Goal: Information Seeking & Learning: Learn about a topic

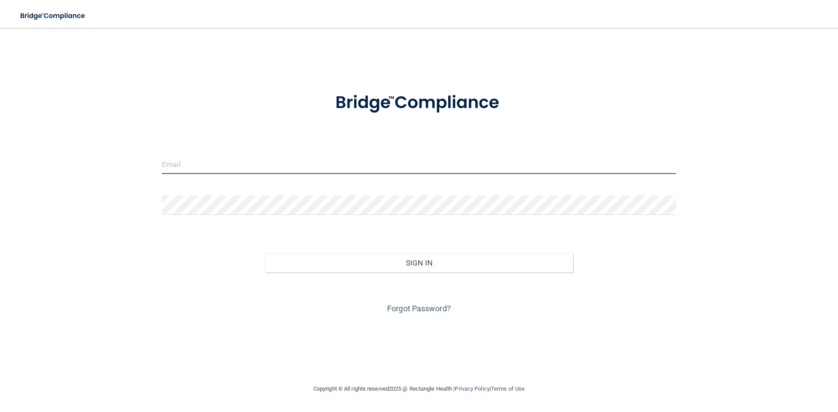
click at [241, 160] on input "email" at bounding box center [419, 165] width 514 height 20
type input "[EMAIL_ADDRESS][DOMAIN_NAME]"
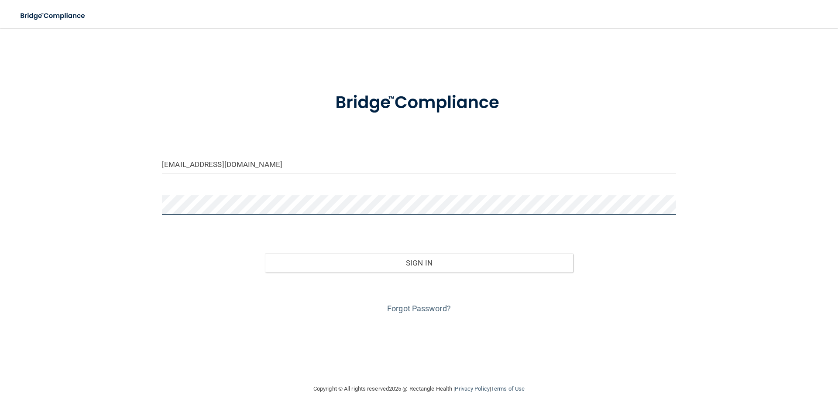
click at [265, 254] on button "Sign In" at bounding box center [419, 263] width 309 height 19
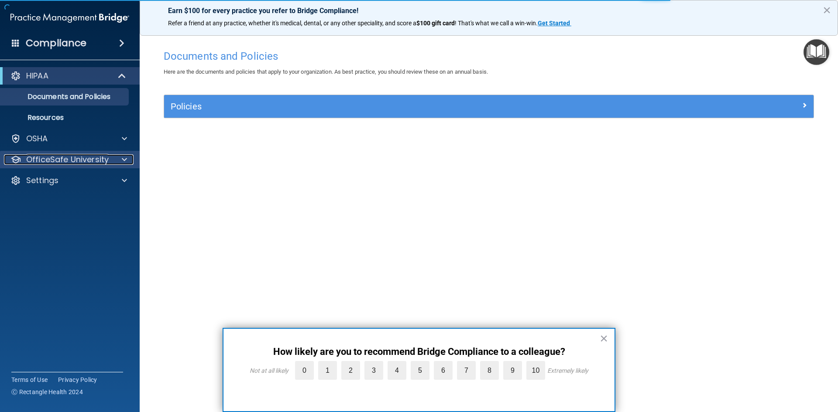
click at [112, 164] on div "OfficeSafe University" at bounding box center [69, 160] width 130 height 10
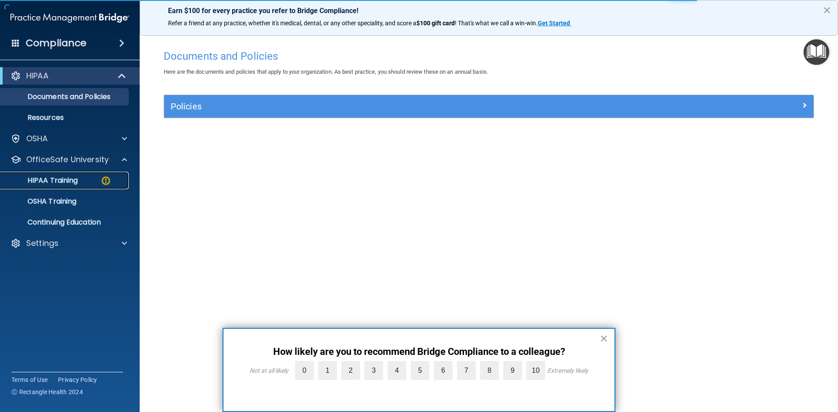
click at [96, 178] on div "HIPAA Training" at bounding box center [65, 180] width 119 height 9
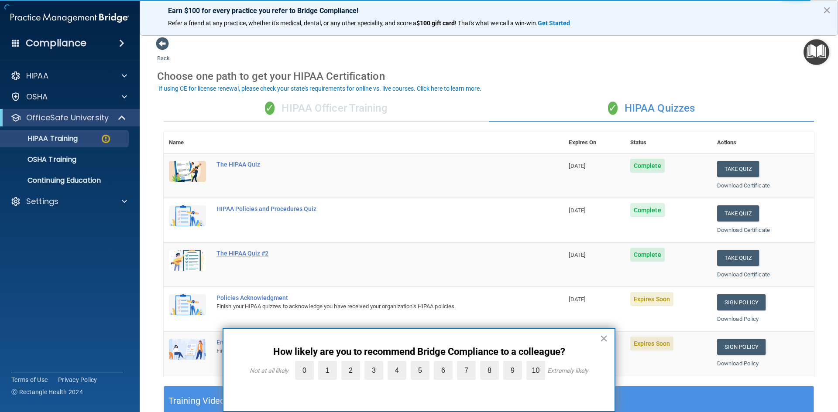
scroll to position [44, 0]
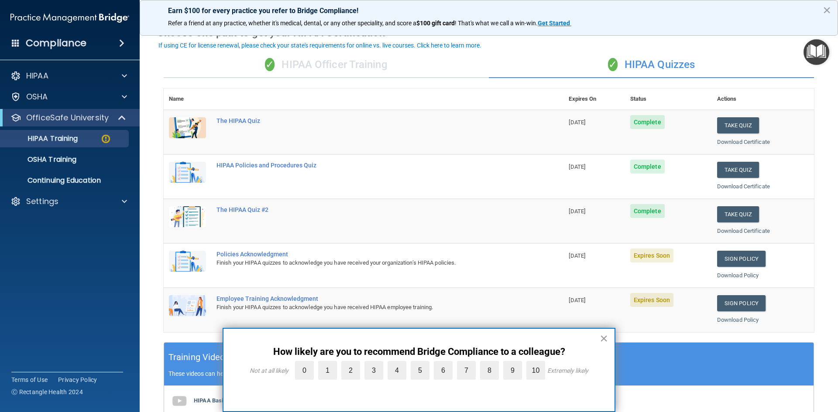
click at [605, 337] on button "×" at bounding box center [604, 339] width 8 height 14
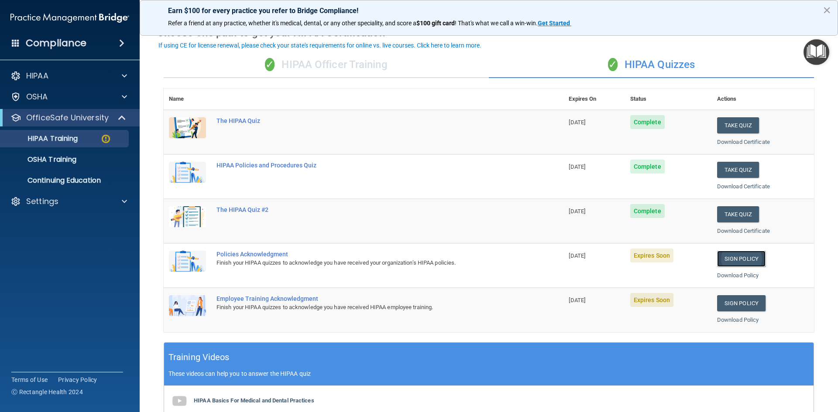
click at [744, 255] on link "Sign Policy" at bounding box center [741, 259] width 48 height 16
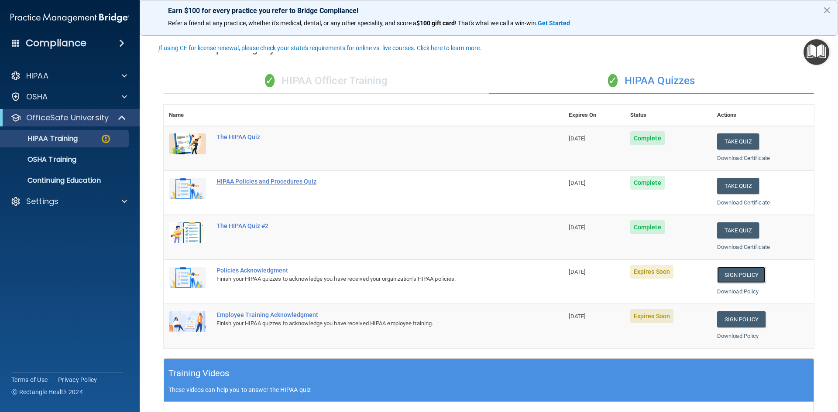
scroll to position [0, 0]
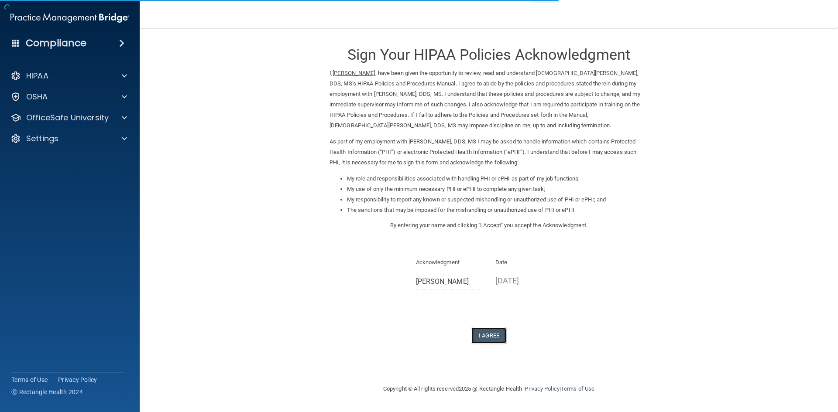
click at [491, 333] on button "I Agree" at bounding box center [488, 336] width 35 height 16
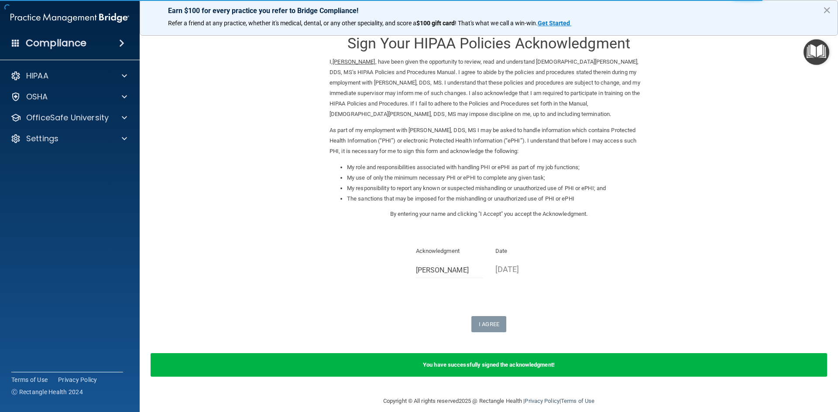
scroll to position [21, 0]
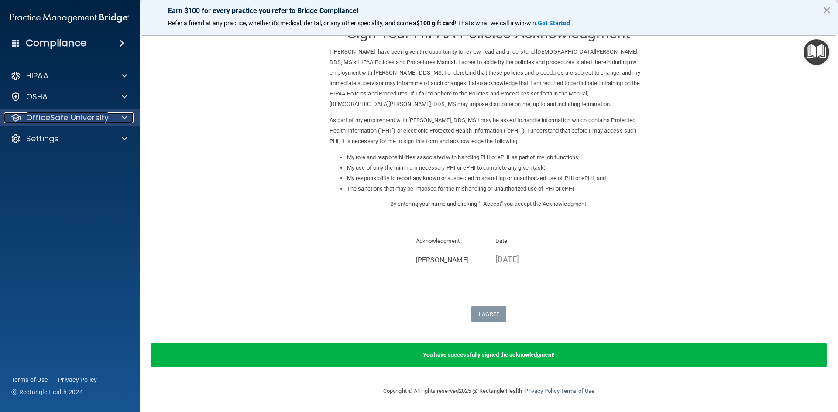
click at [83, 113] on p "OfficeSafe University" at bounding box center [67, 118] width 82 height 10
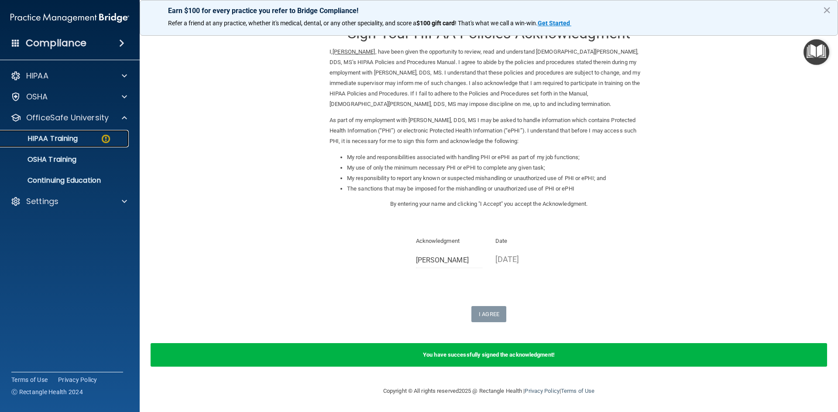
click at [91, 132] on link "HIPAA Training" at bounding box center [59, 138] width 137 height 17
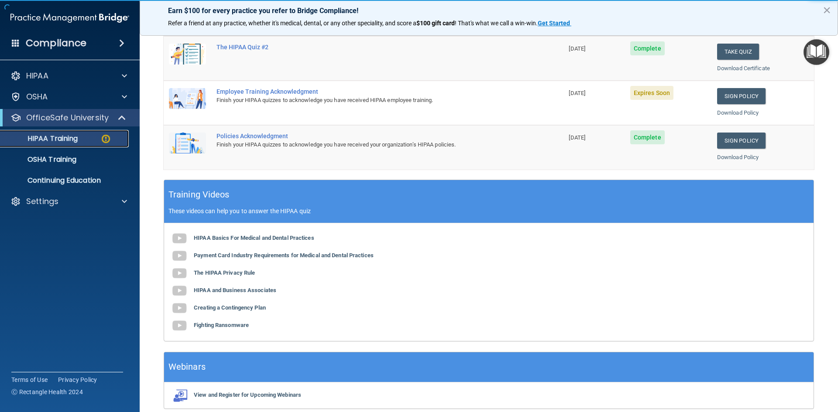
scroll to position [114, 0]
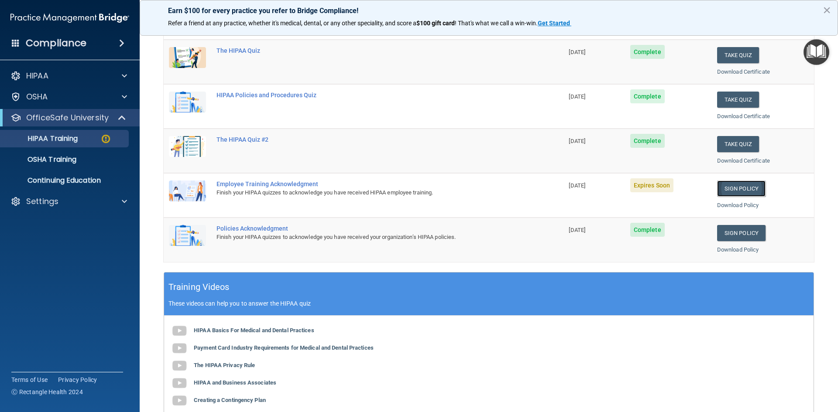
click at [745, 186] on link "Sign Policy" at bounding box center [741, 189] width 48 height 16
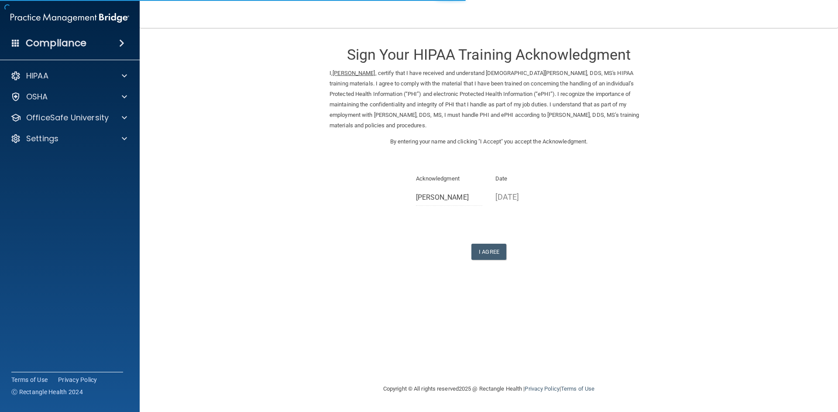
click at [494, 243] on div "Sign Your HIPAA Training Acknowledgment I, [PERSON_NAME] , certify that I have …" at bounding box center [489, 148] width 319 height 223
click at [492, 248] on button "I Agree" at bounding box center [488, 252] width 35 height 16
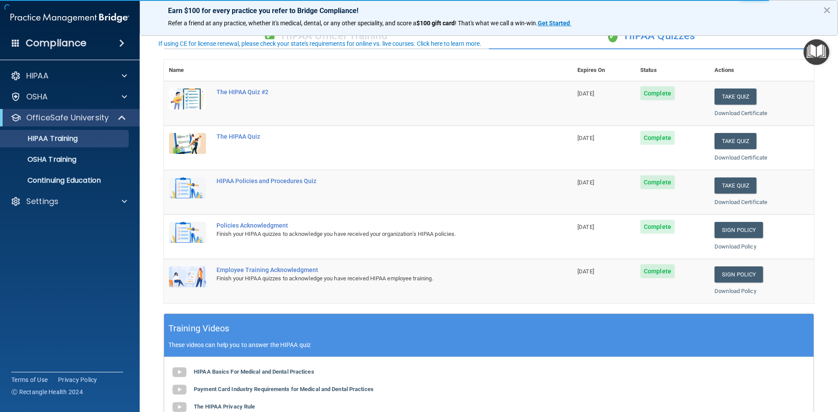
scroll to position [44, 0]
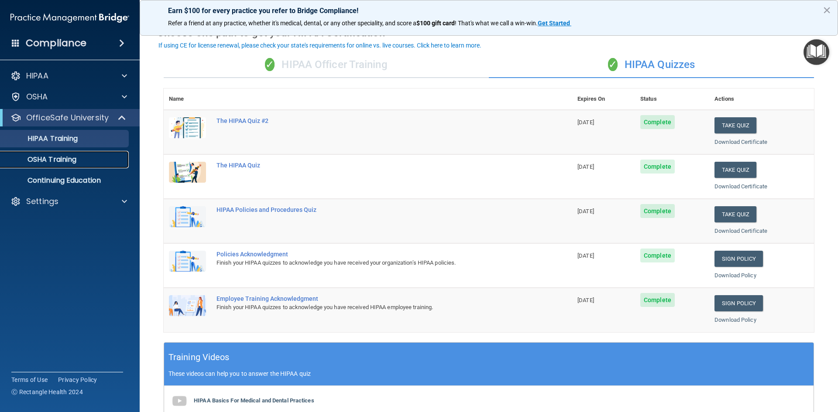
click at [72, 158] on p "OSHA Training" at bounding box center [41, 159] width 71 height 9
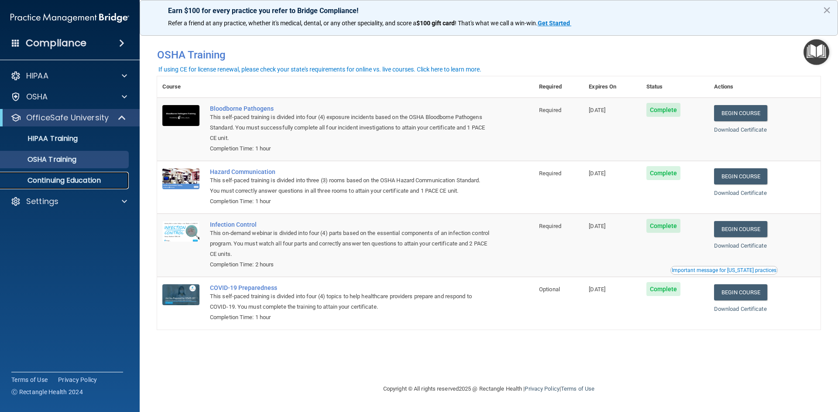
click at [78, 181] on p "Continuing Education" at bounding box center [65, 180] width 119 height 9
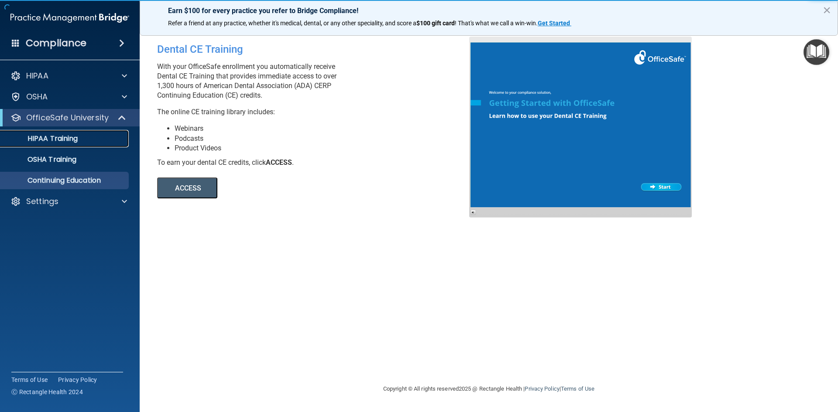
click at [47, 140] on p "HIPAA Training" at bounding box center [42, 138] width 72 height 9
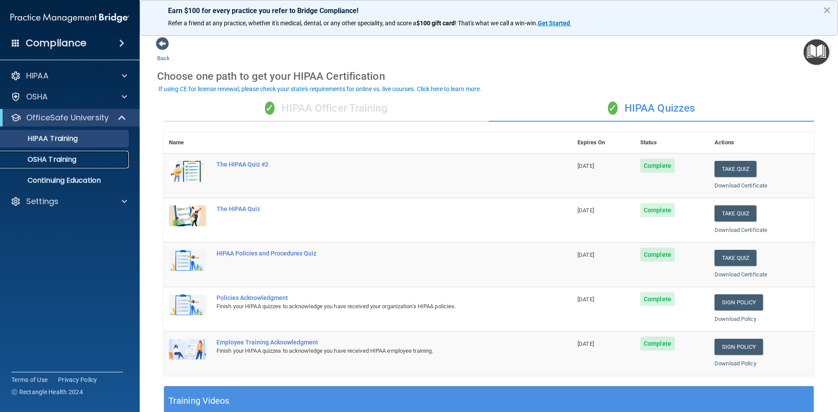
click at [55, 158] on p "OSHA Training" at bounding box center [41, 159] width 71 height 9
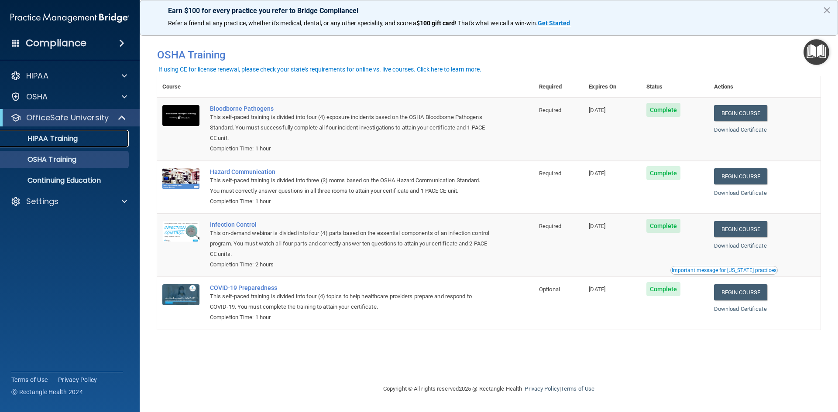
click at [64, 138] on p "HIPAA Training" at bounding box center [42, 138] width 72 height 9
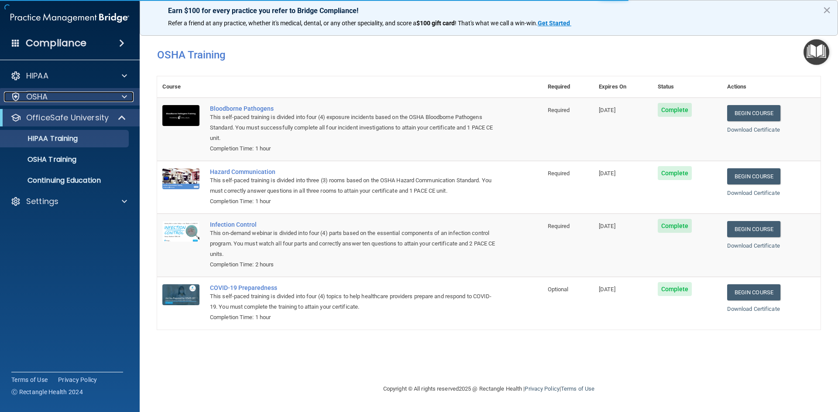
click at [56, 94] on div "OSHA" at bounding box center [58, 97] width 108 height 10
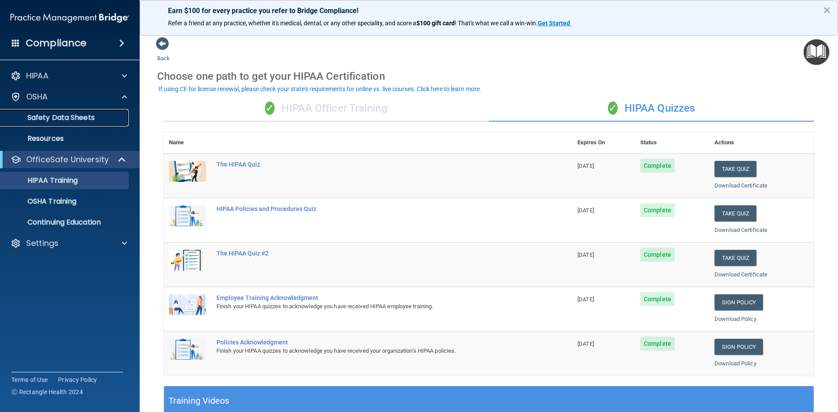
click at [72, 115] on p "Safety Data Sheets" at bounding box center [65, 117] width 119 height 9
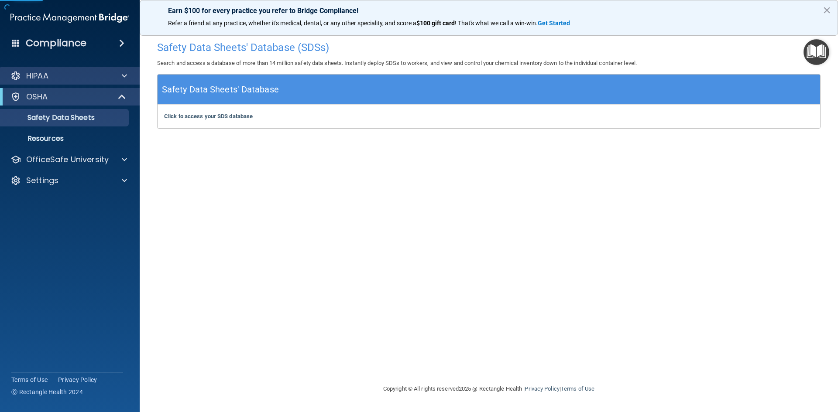
click at [63, 83] on div "HIPAA" at bounding box center [70, 75] width 140 height 17
click at [115, 76] on div at bounding box center [123, 76] width 22 height 10
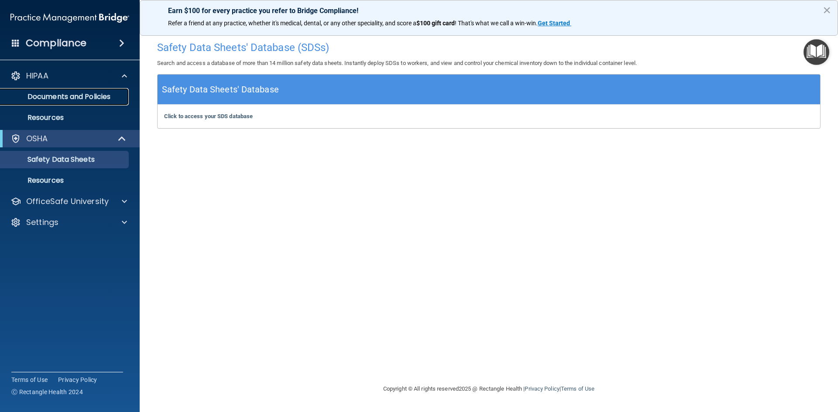
click at [100, 93] on p "Documents and Policies" at bounding box center [65, 97] width 119 height 9
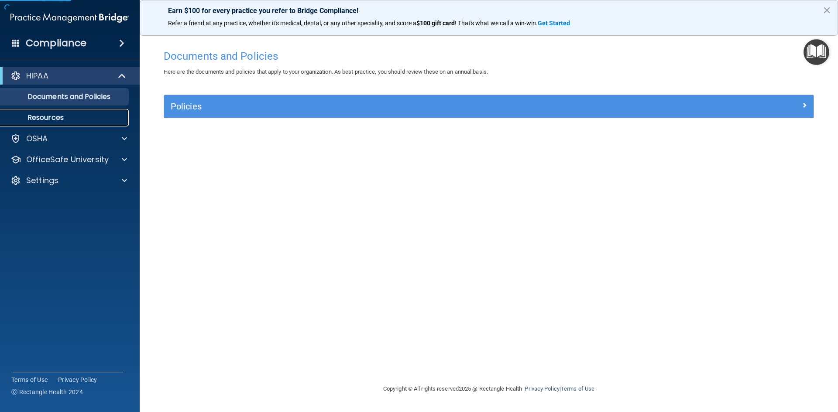
click at [65, 114] on p "Resources" at bounding box center [65, 117] width 119 height 9
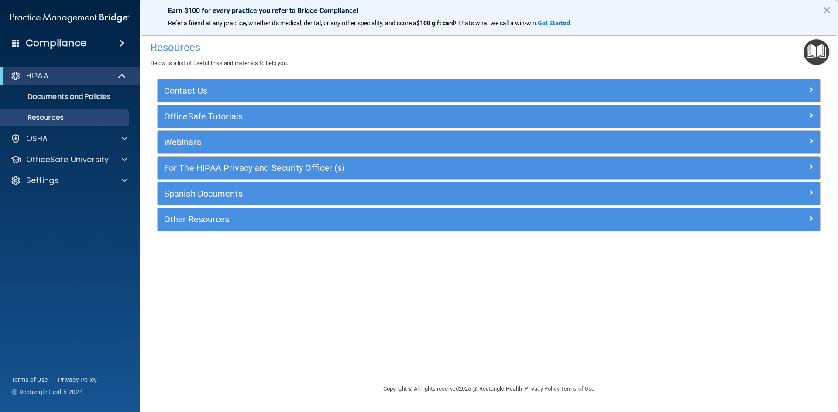
click at [119, 45] on span at bounding box center [121, 43] width 5 height 10
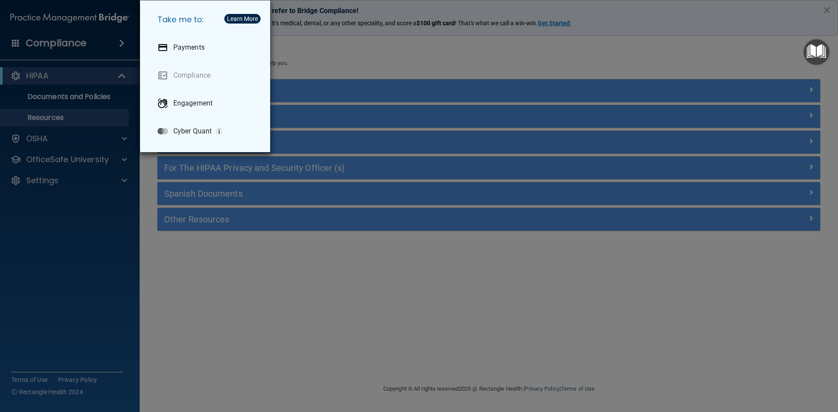
click at [56, 44] on div "Take me to: Payments Compliance Engagement Cyber Quant" at bounding box center [419, 206] width 838 height 412
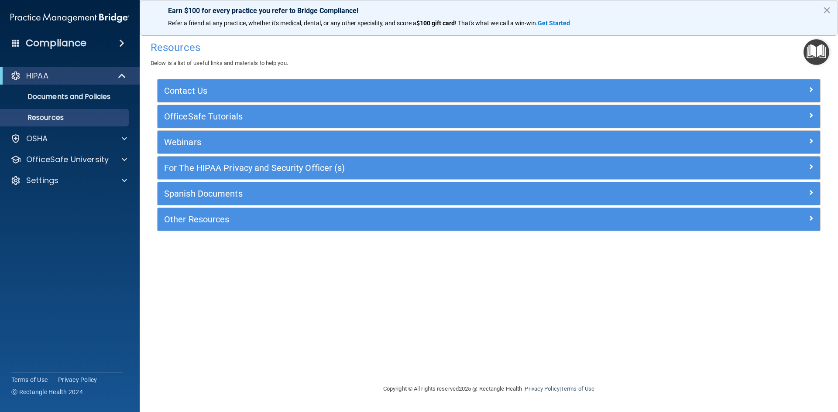
click at [15, 41] on span at bounding box center [16, 43] width 8 height 8
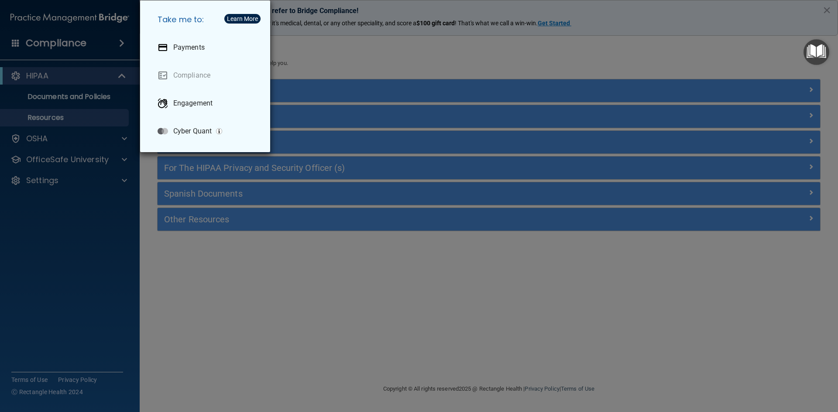
click at [15, 41] on div "Take me to: Payments Compliance Engagement Cyber Quant" at bounding box center [419, 206] width 838 height 412
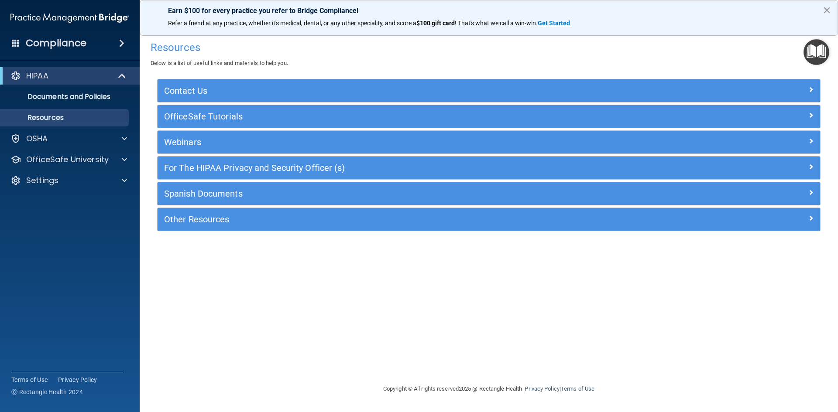
click at [824, 11] on button "×" at bounding box center [827, 10] width 8 height 14
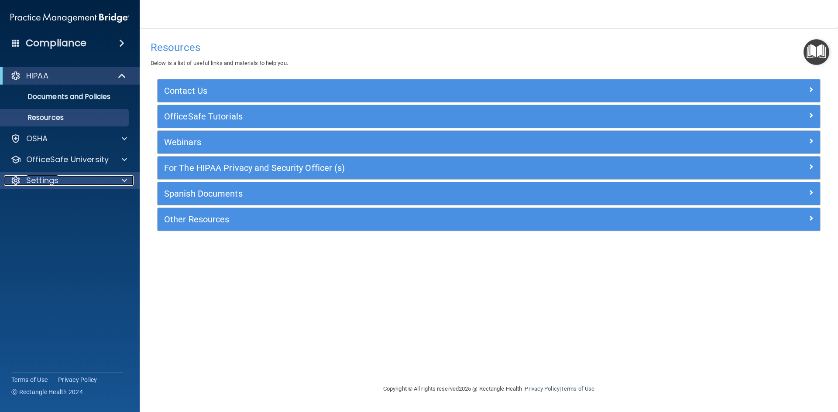
click at [103, 184] on div "Settings" at bounding box center [58, 180] width 108 height 10
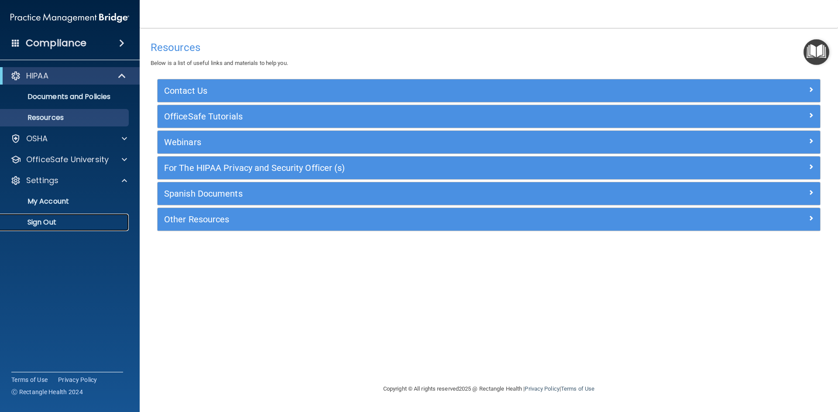
click at [48, 224] on p "Sign Out" at bounding box center [65, 222] width 119 height 9
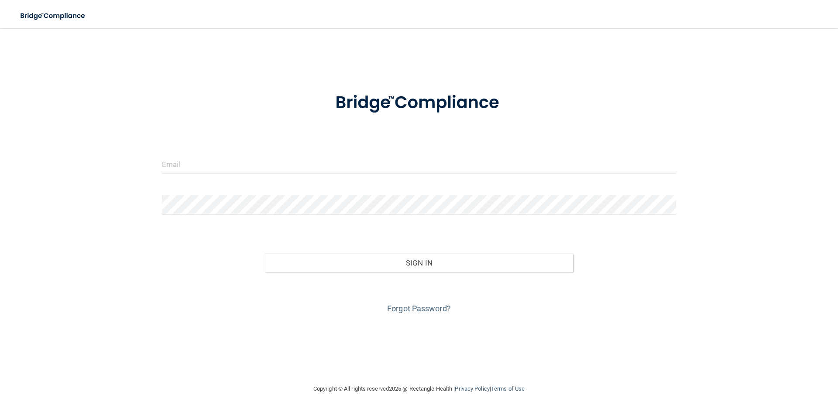
click at [834, 30] on main "Invalid email/password. You don't have permission to access that page. Sign In …" at bounding box center [419, 220] width 838 height 385
